Goal: Task Accomplishment & Management: Manage account settings

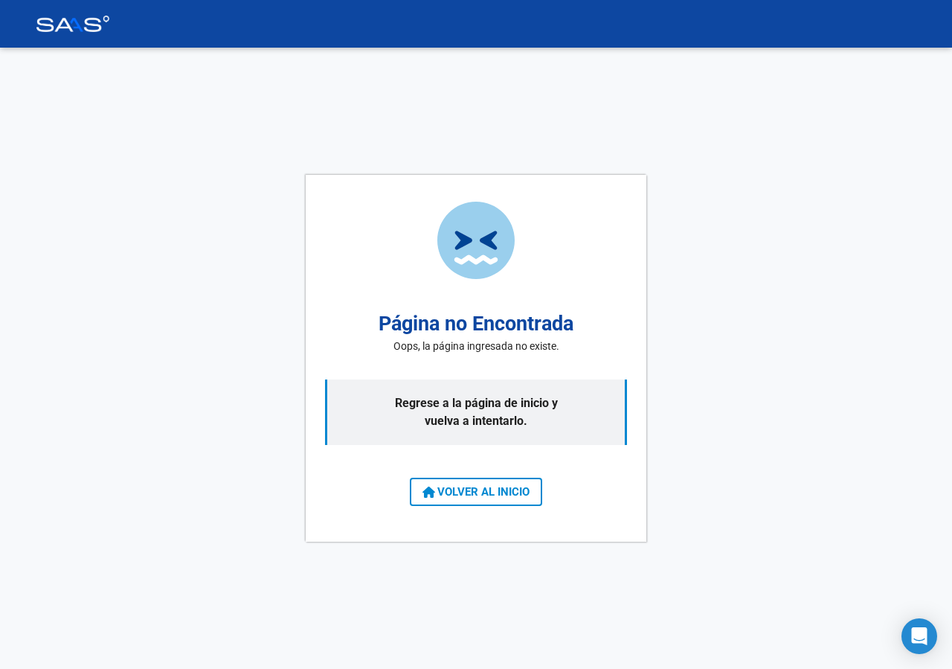
click at [182, 344] on div "Página no Encontrada Oops, la página ingresada no existe. Regrese a la página d…" at bounding box center [476, 358] width 952 height 621
click at [216, 213] on div "Página no Encontrada Oops, la página ingresada no existe. Regrese a la página d…" at bounding box center [476, 358] width 952 height 621
click at [120, 204] on div "Página no Encontrada Oops, la página ingresada no existe. Regrese a la página d…" at bounding box center [476, 358] width 952 height 621
click at [413, 397] on p "Regrese a la página de inicio y vuelva a intentarlo." at bounding box center [476, 411] width 302 height 65
click at [422, 335] on h2 "Página no Encontrada" at bounding box center [476, 324] width 195 height 30
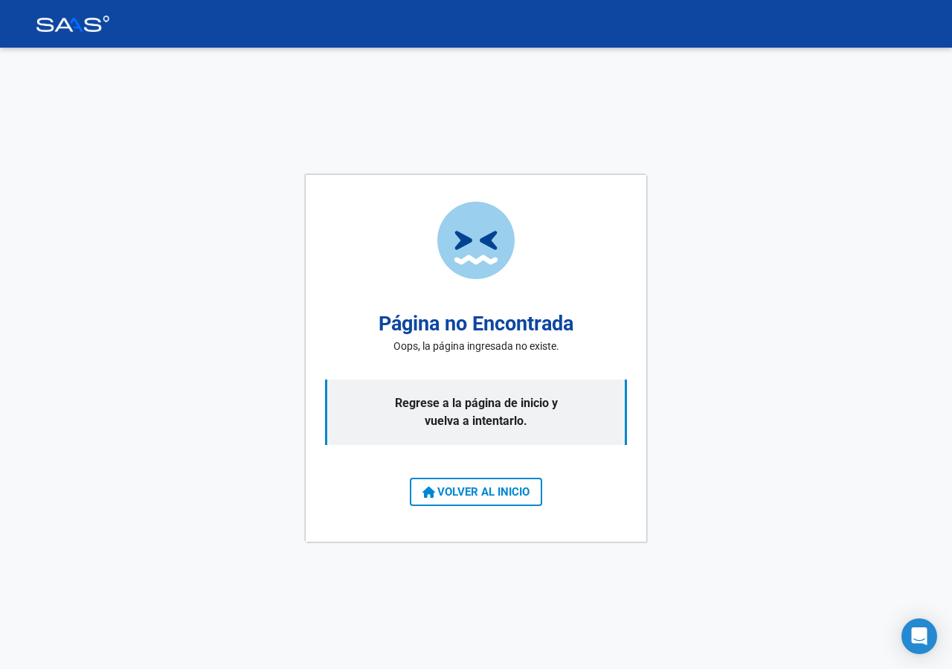
click at [237, 358] on div "Página no Encontrada Oops, la página ingresada no existe. Regrese a la página d…" at bounding box center [476, 358] width 952 height 621
click at [524, 491] on span "VOLVER AL INICIO" at bounding box center [475, 491] width 107 height 13
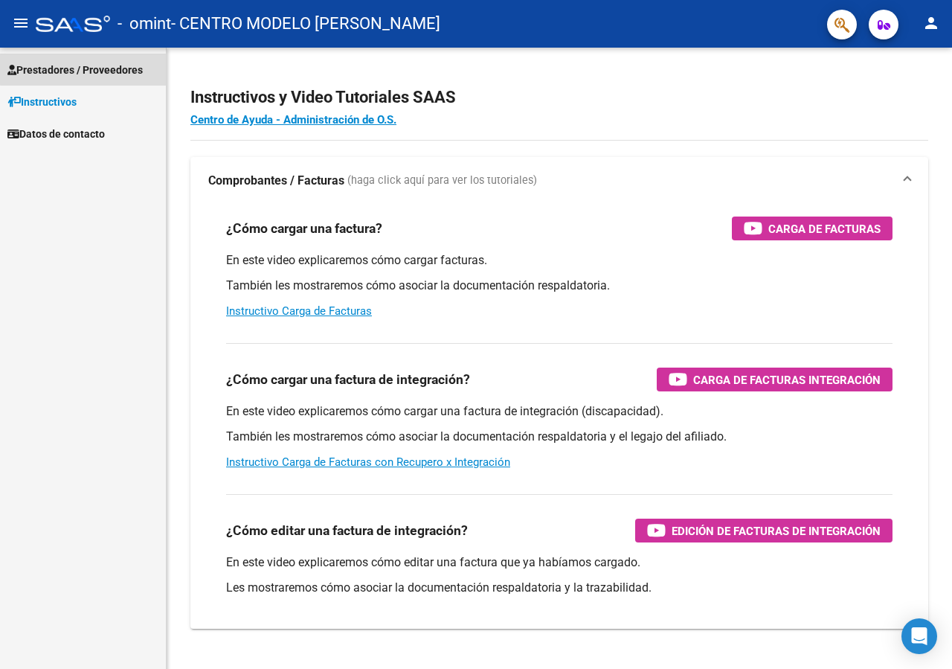
click at [109, 67] on span "Prestadores / Proveedores" at bounding box center [74, 70] width 135 height 16
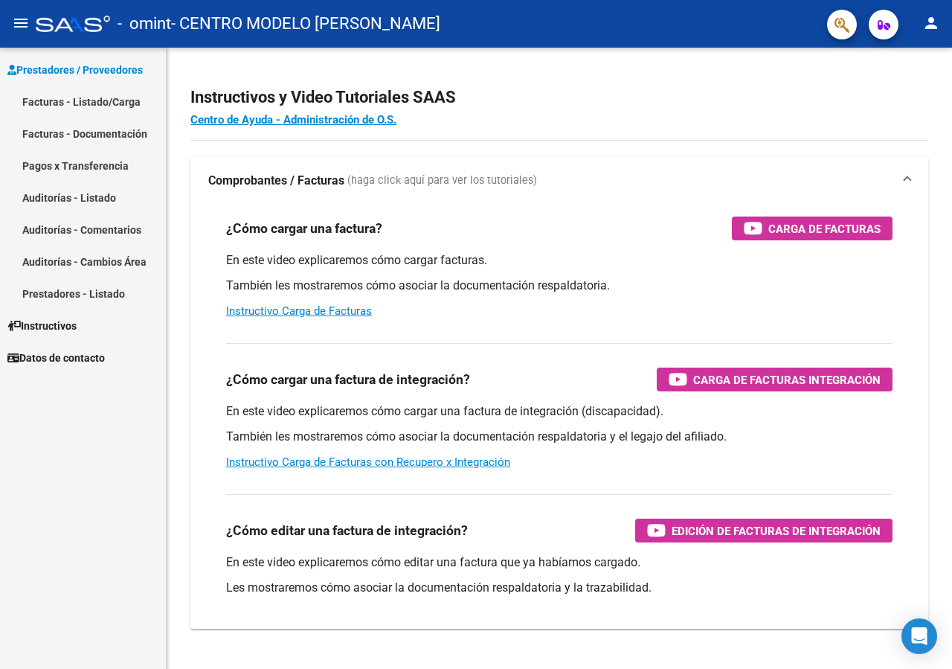
click at [99, 99] on link "Facturas - Listado/Carga" at bounding box center [83, 102] width 166 height 32
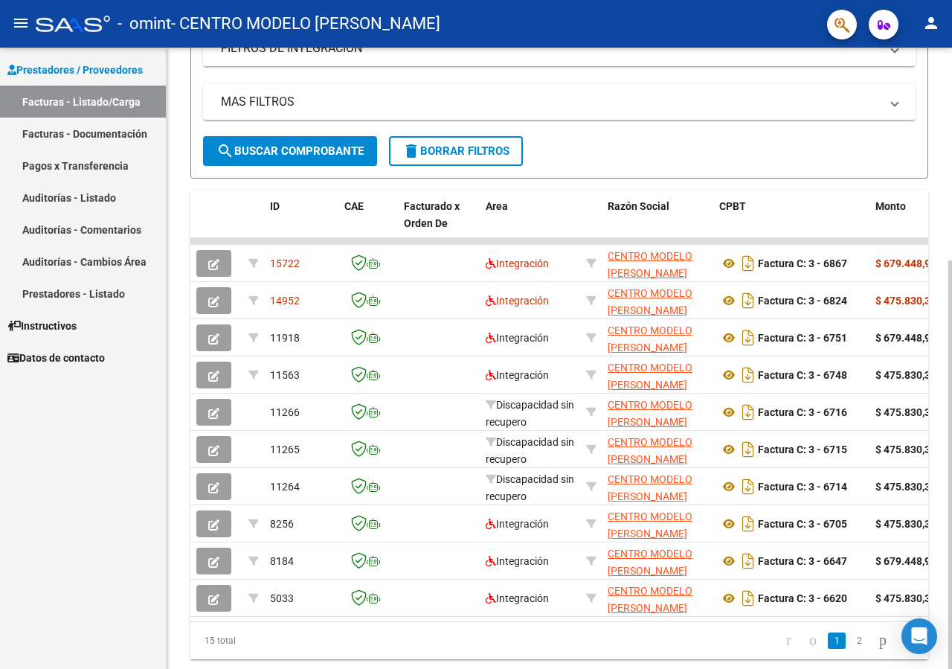
scroll to position [300, 0]
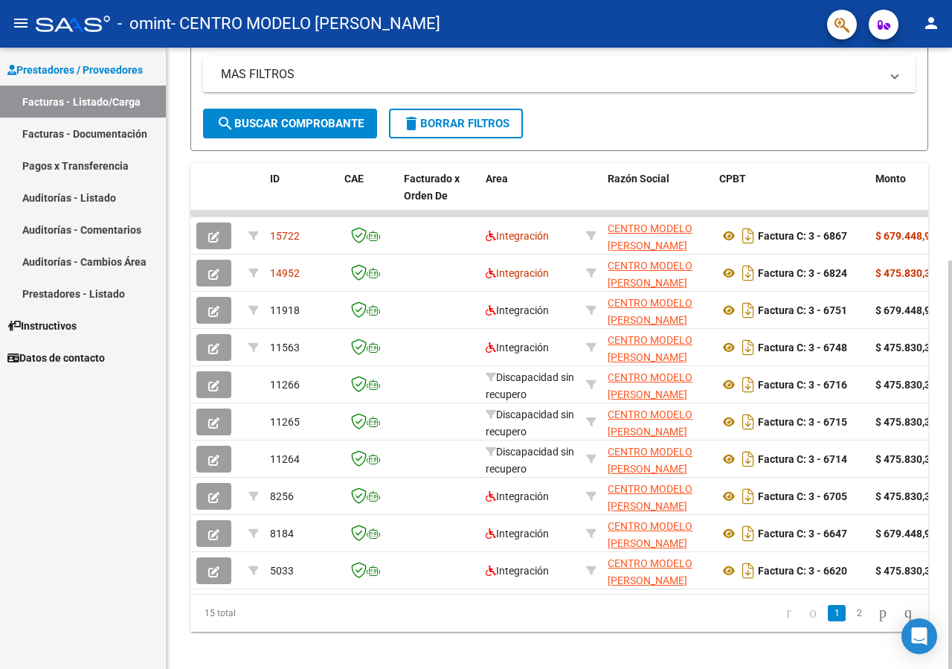
click at [951, 545] on div at bounding box center [950, 464] width 4 height 408
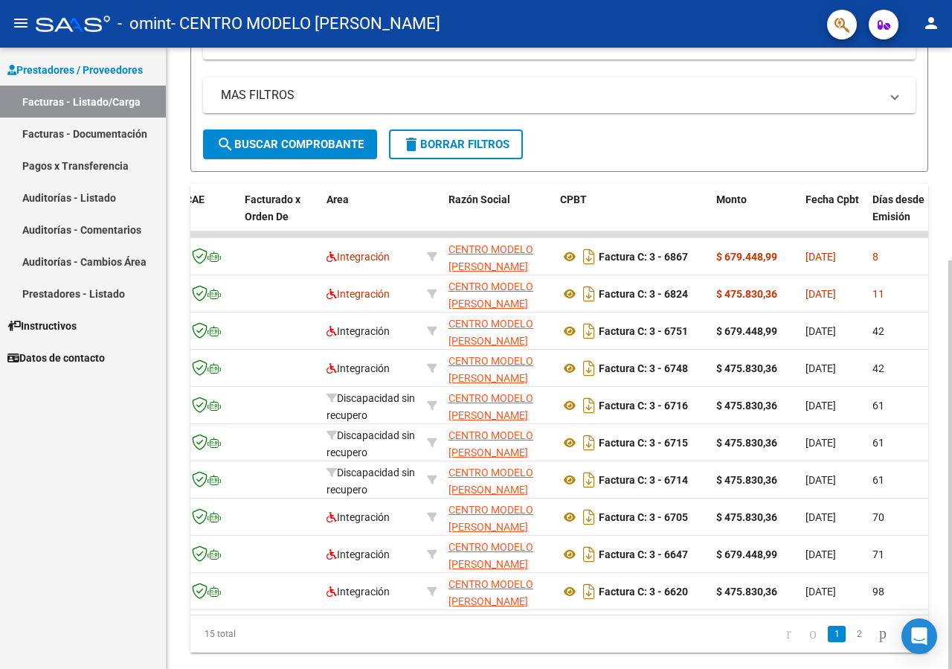
scroll to position [324, 0]
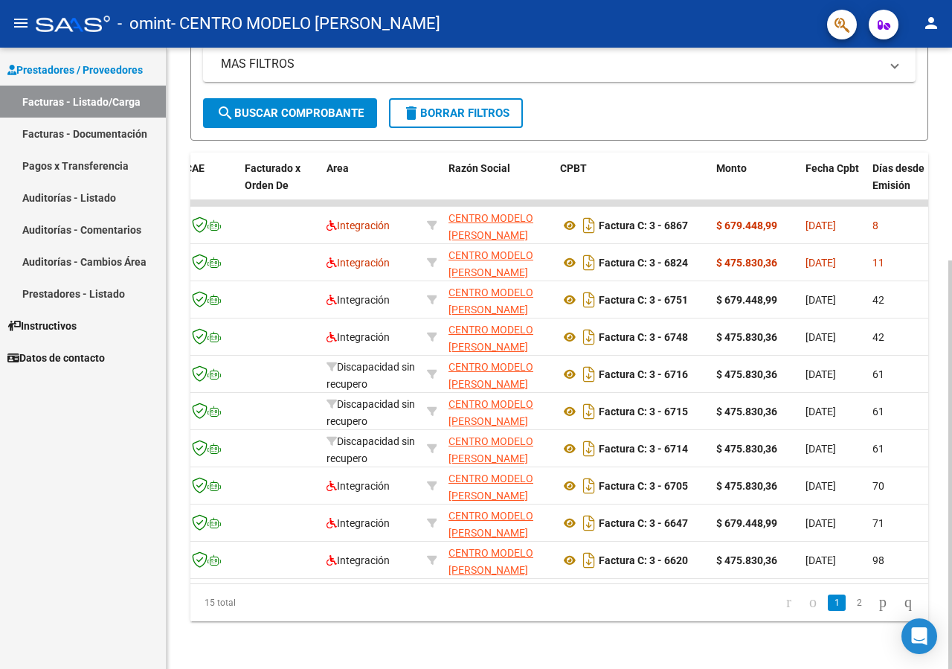
click at [951, 550] on div at bounding box center [950, 464] width 4 height 408
click at [850, 603] on link "2" at bounding box center [859, 602] width 18 height 16
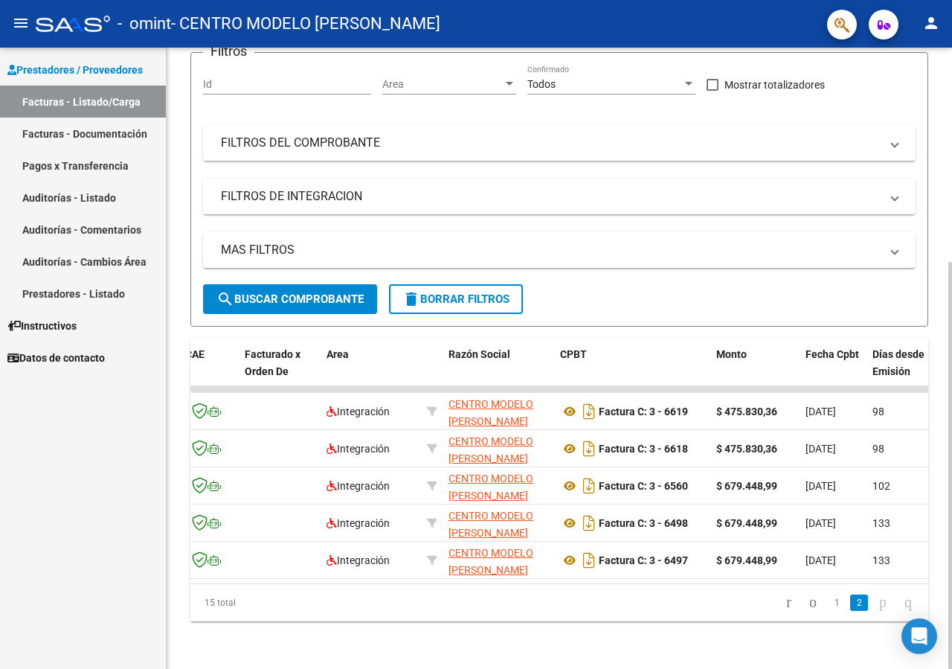
scroll to position [138, 0]
click at [807, 604] on icon "go to previous page" at bounding box center [813, 602] width 12 height 18
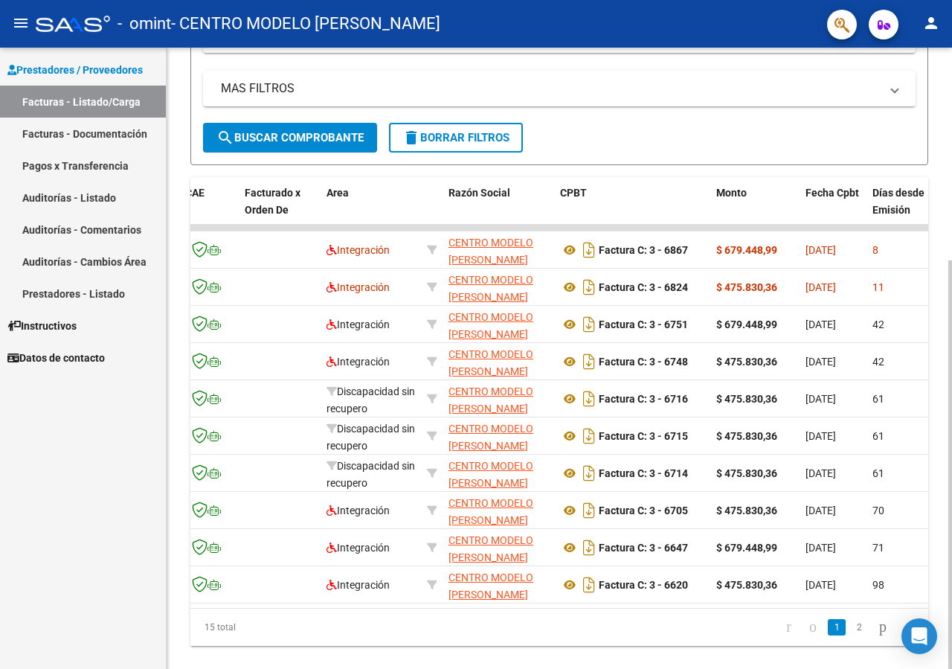
scroll to position [296, 0]
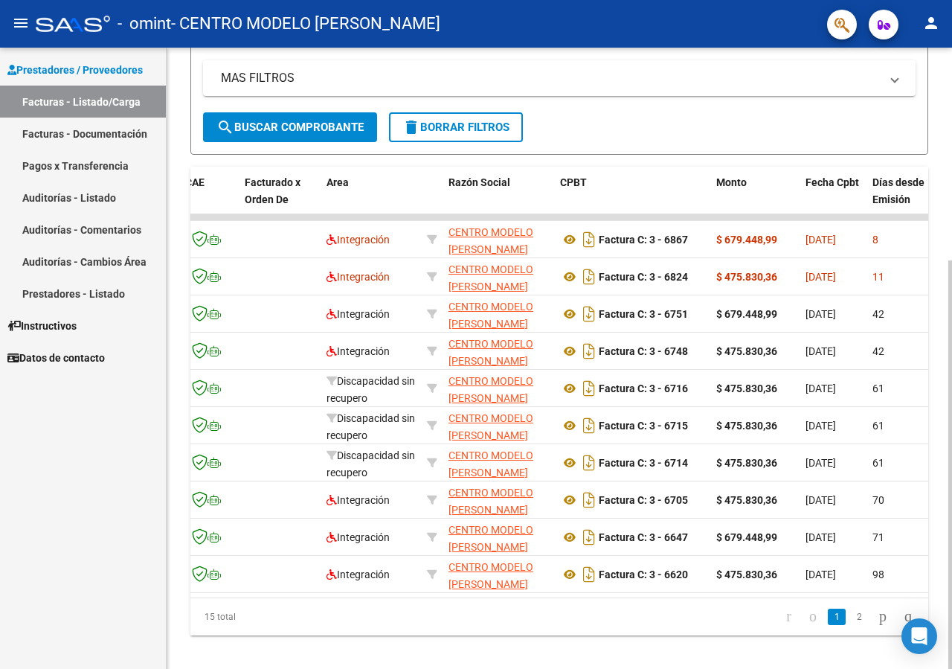
click at [951, 346] on div at bounding box center [950, 464] width 4 height 408
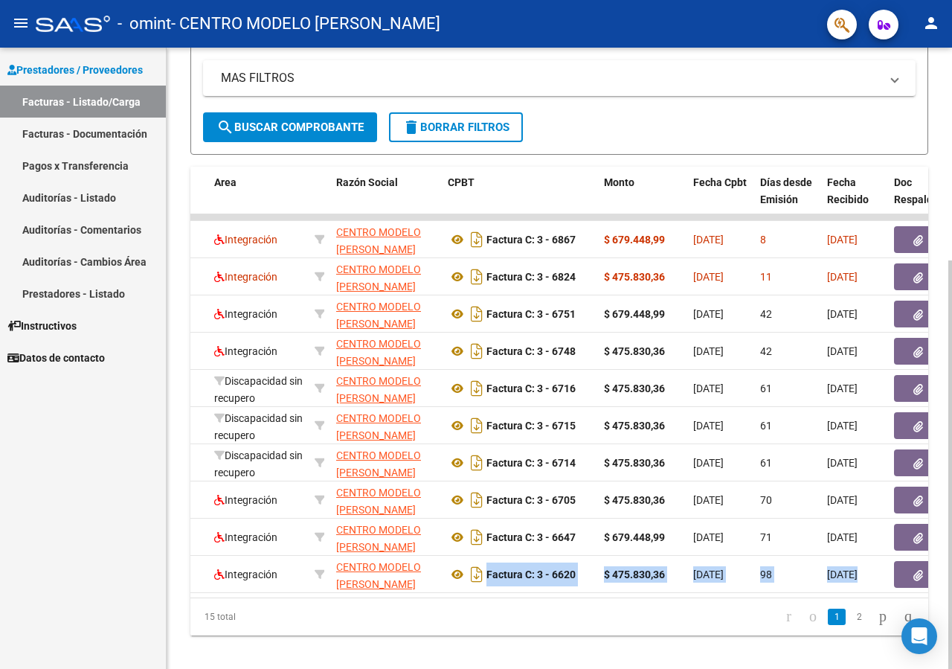
drag, startPoint x: 359, startPoint y: 611, endPoint x: 386, endPoint y: 605, distance: 27.3
click at [386, 605] on div "ID CAE Facturado x Orden De Area Razón Social CPBT Monto Fecha Cpbt Días desde …" at bounding box center [559, 401] width 738 height 469
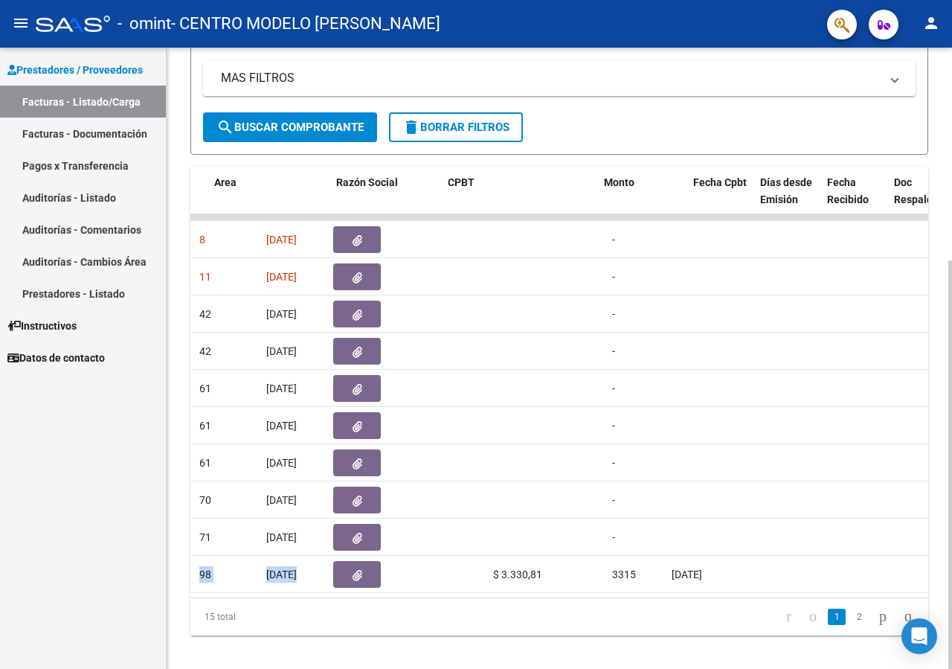
scroll to position [0, 234]
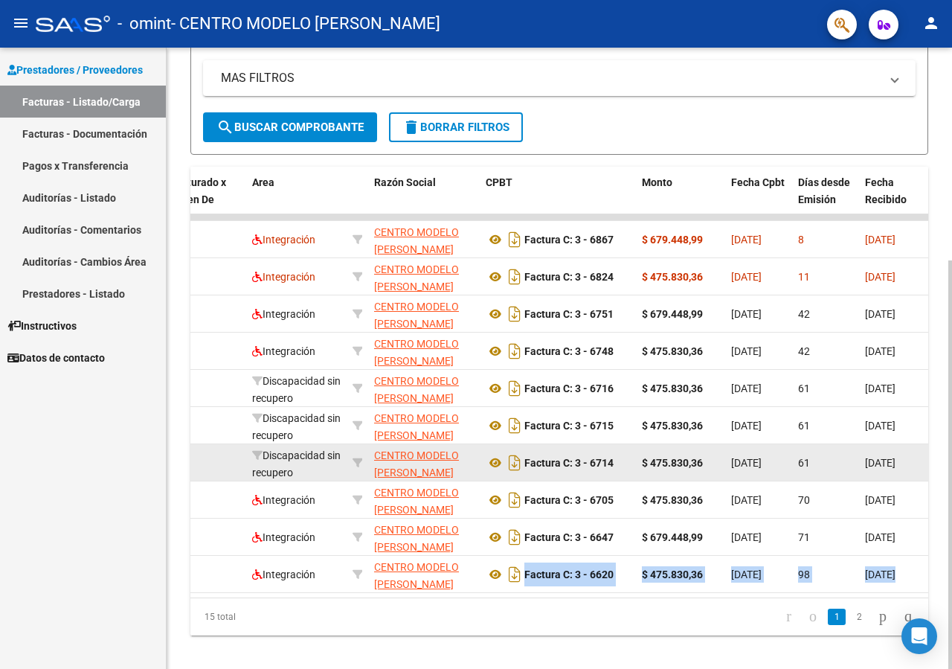
click at [401, 463] on app-link-go-to "CENTRO MODELO [PERSON_NAME]" at bounding box center [424, 464] width 100 height 34
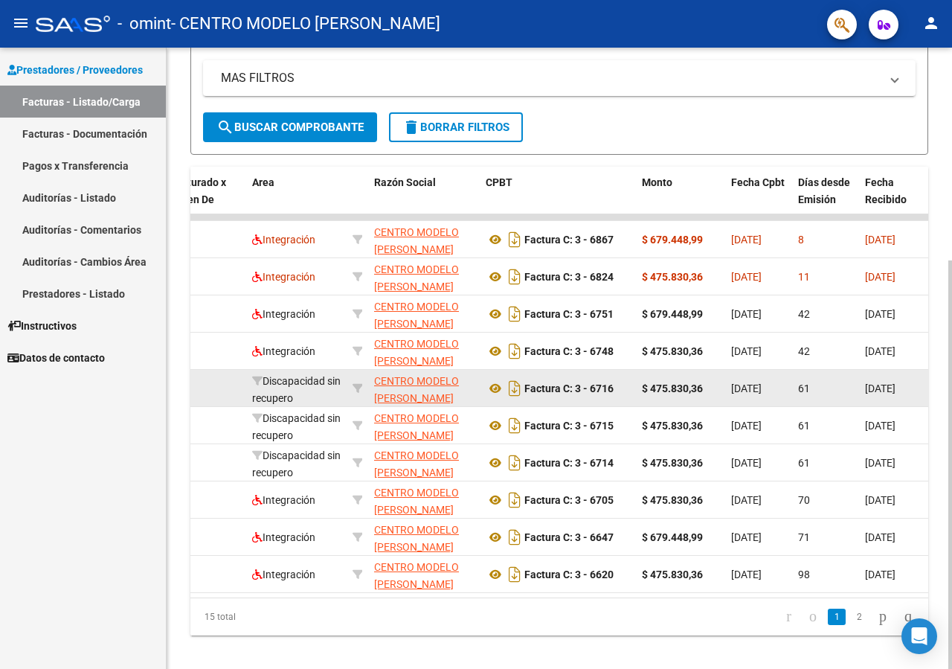
click at [315, 390] on div "Discapacidad sin recupero" at bounding box center [296, 388] width 89 height 31
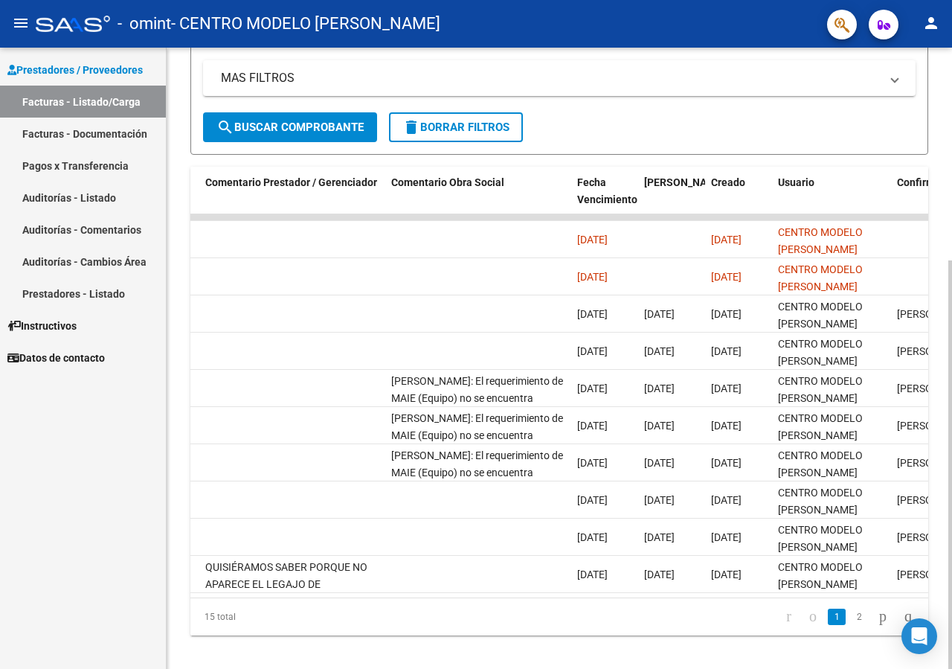
scroll to position [0, 2233]
